Goal: Information Seeking & Learning: Learn about a topic

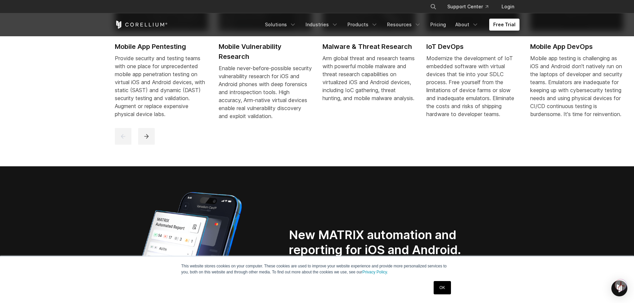
scroll to position [400, 0]
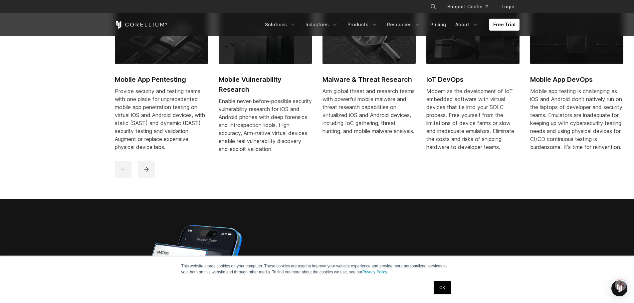
click at [174, 81] on h2 "Mobile App Pentesting" at bounding box center [161, 80] width 93 height 10
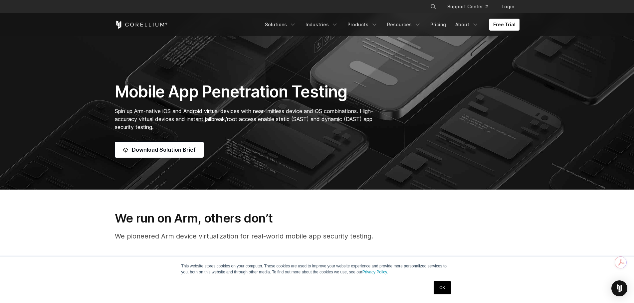
scroll to position [100, 0]
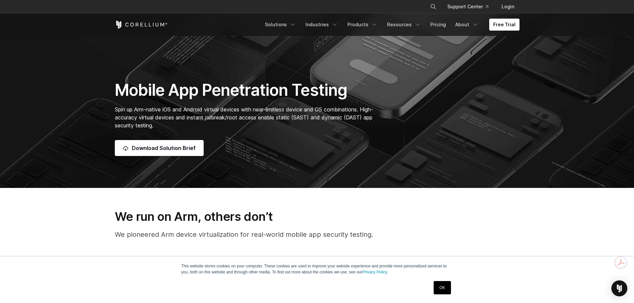
click at [440, 289] on link "OK" at bounding box center [442, 287] width 17 height 13
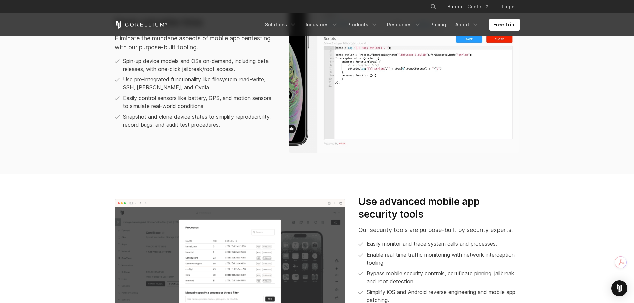
scroll to position [141, 0]
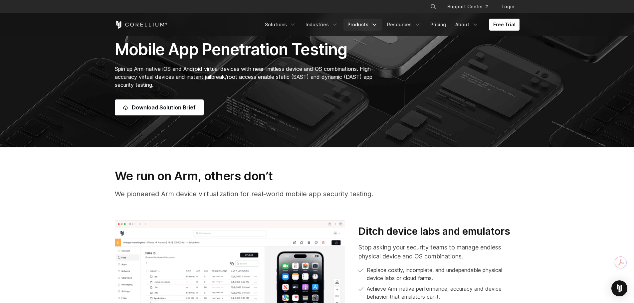
click at [378, 24] on icon "Navigation Menu" at bounding box center [374, 24] width 7 height 7
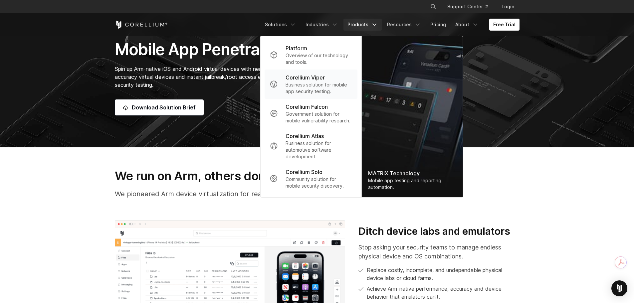
click at [319, 77] on p "Corellium Viper" at bounding box center [305, 78] width 39 height 8
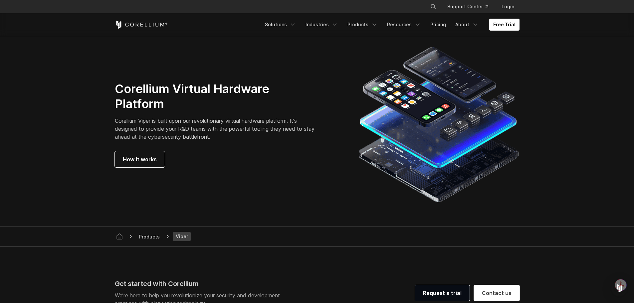
scroll to position [1732, 0]
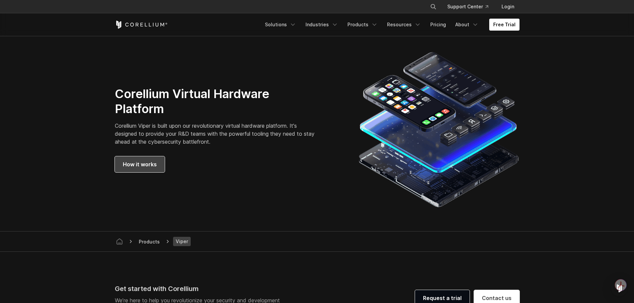
click at [133, 166] on span "How it works" at bounding box center [140, 165] width 34 height 8
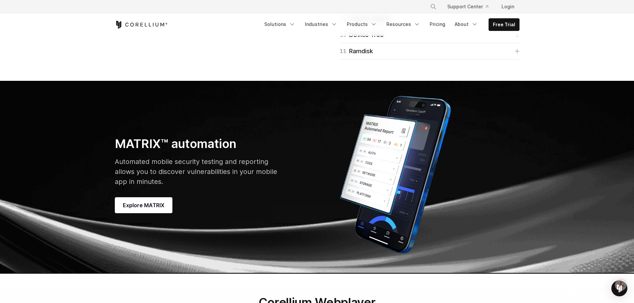
scroll to position [1832, 0]
